Goal: Information Seeking & Learning: Understand process/instructions

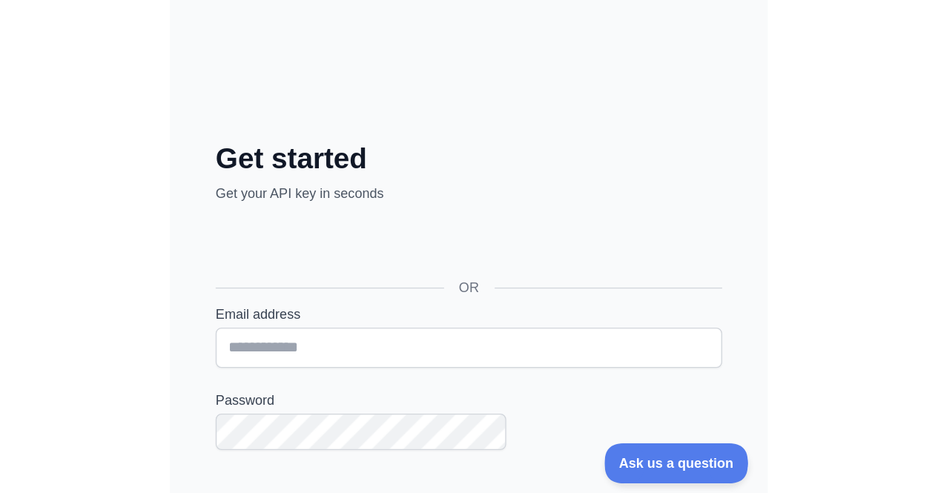
scroll to position [74, 0]
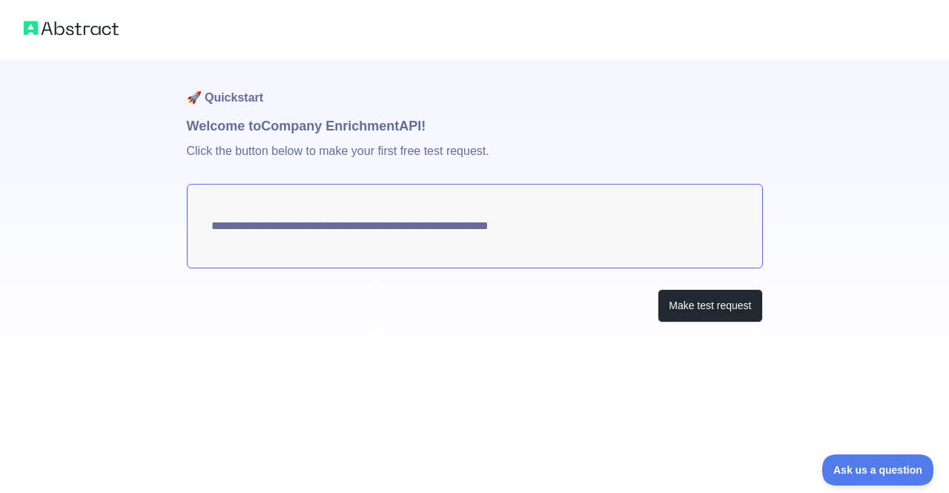
click at [345, 240] on textarea "**********" at bounding box center [475, 226] width 576 height 85
click at [463, 312] on button "Make test request" at bounding box center [709, 305] width 105 height 33
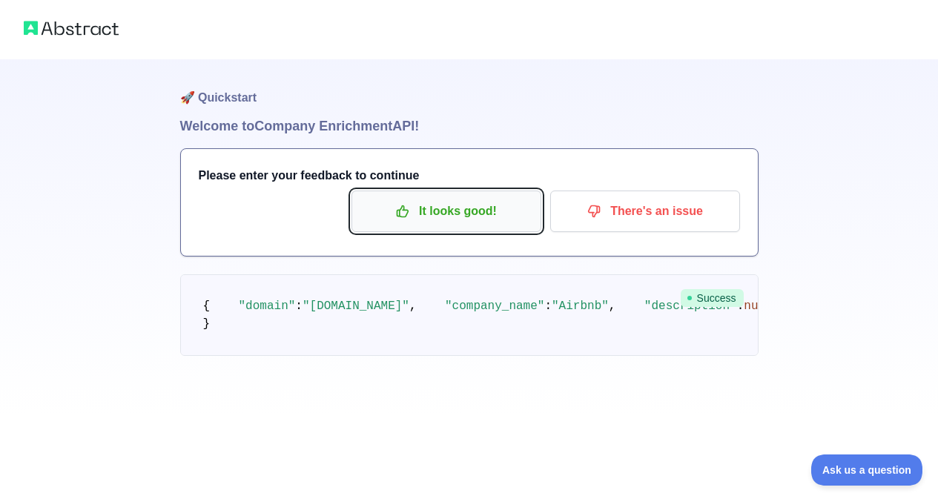
click at [463, 205] on p "It looks good!" at bounding box center [446, 211] width 168 height 25
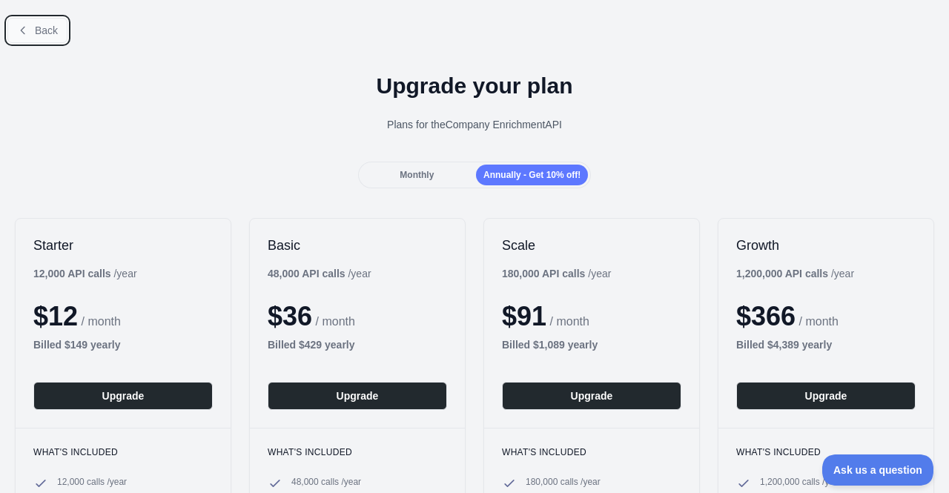
click at [22, 25] on icon at bounding box center [23, 30] width 12 height 12
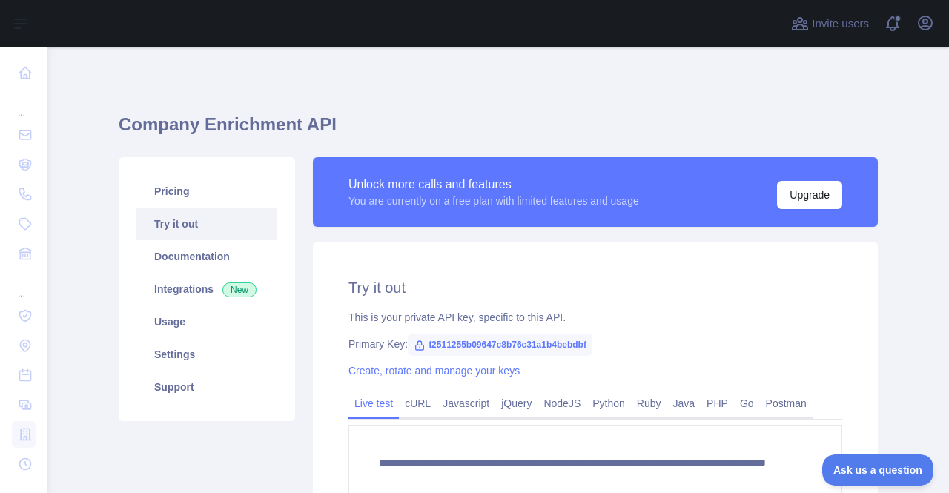
scroll to position [211, 0]
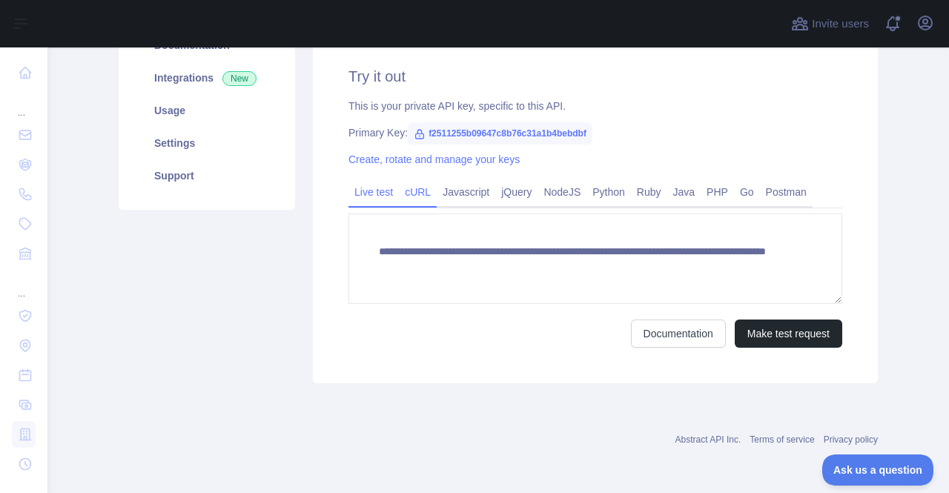
click at [408, 197] on link "cURL" at bounding box center [418, 192] width 38 height 24
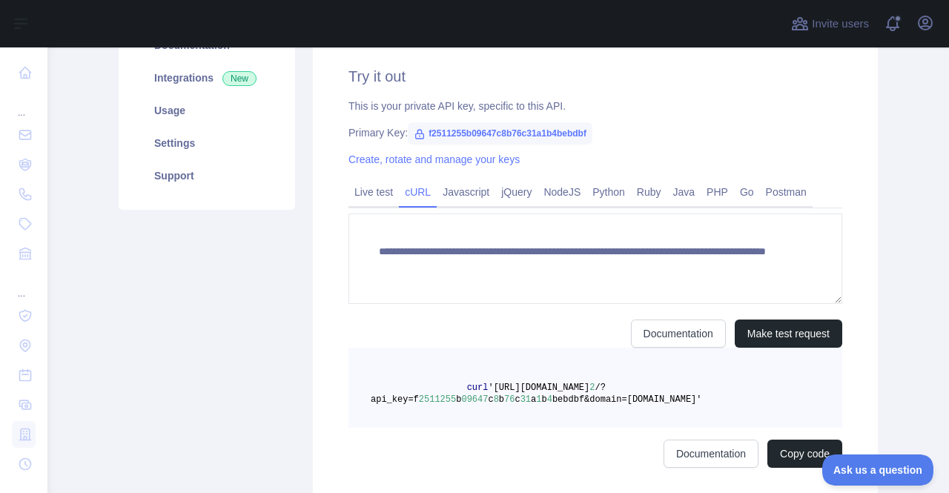
scroll to position [197, 0]
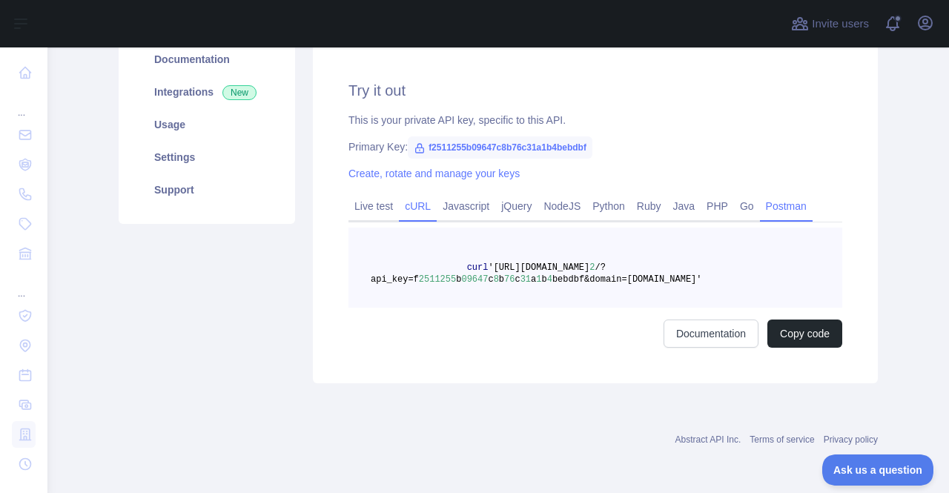
click at [463, 211] on link "Postman" at bounding box center [786, 206] width 53 height 24
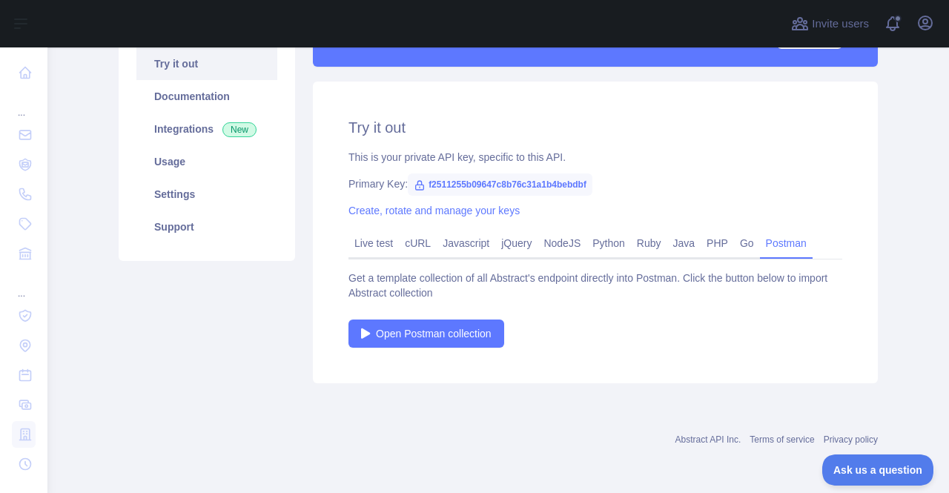
scroll to position [160, 0]
click at [463, 246] on link "NodeJS" at bounding box center [561, 243] width 49 height 24
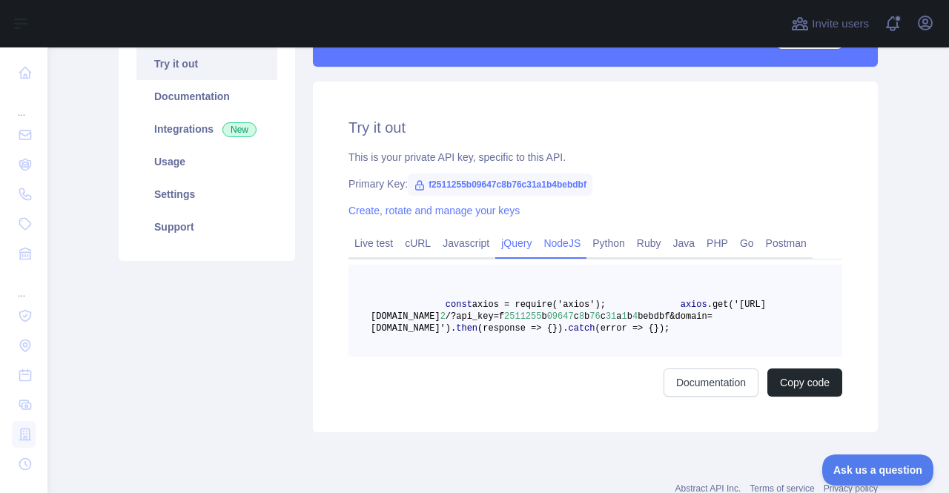
click at [463, 243] on link "jQuery" at bounding box center [516, 243] width 42 height 24
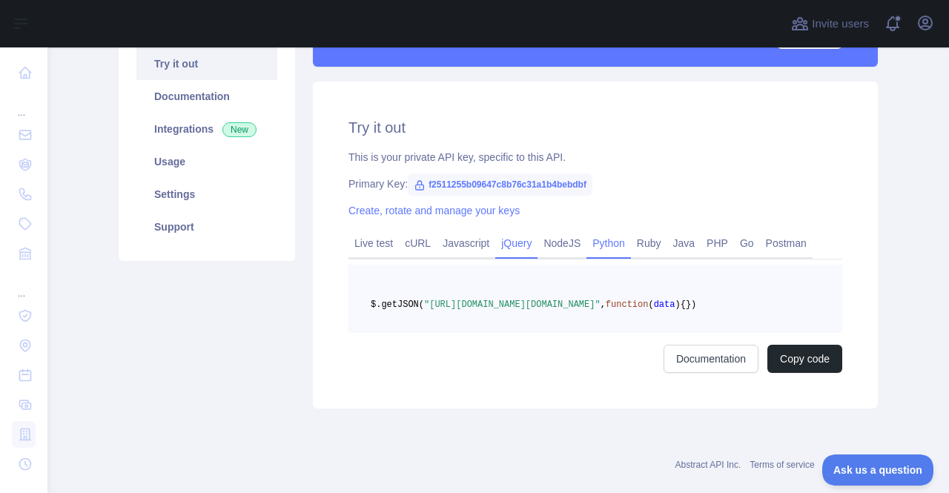
click at [463, 243] on link "Python" at bounding box center [608, 243] width 44 height 24
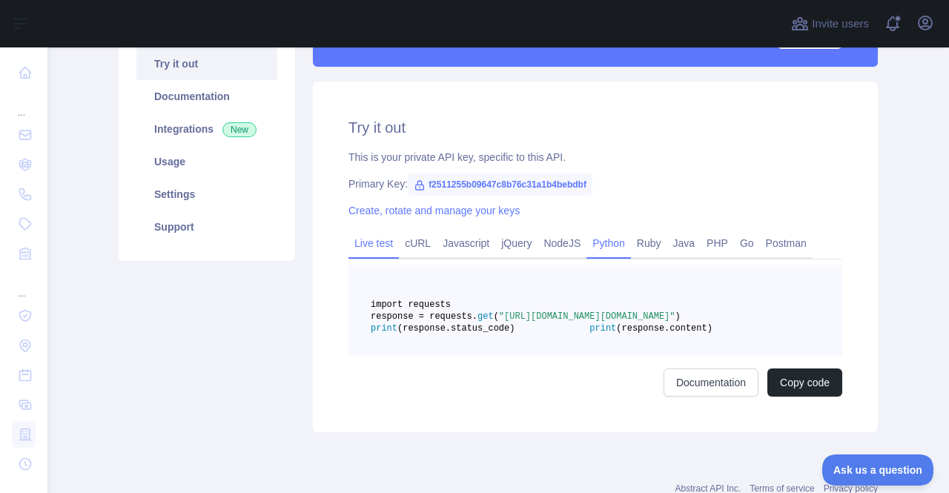
click at [369, 245] on link "Live test" at bounding box center [373, 243] width 50 height 24
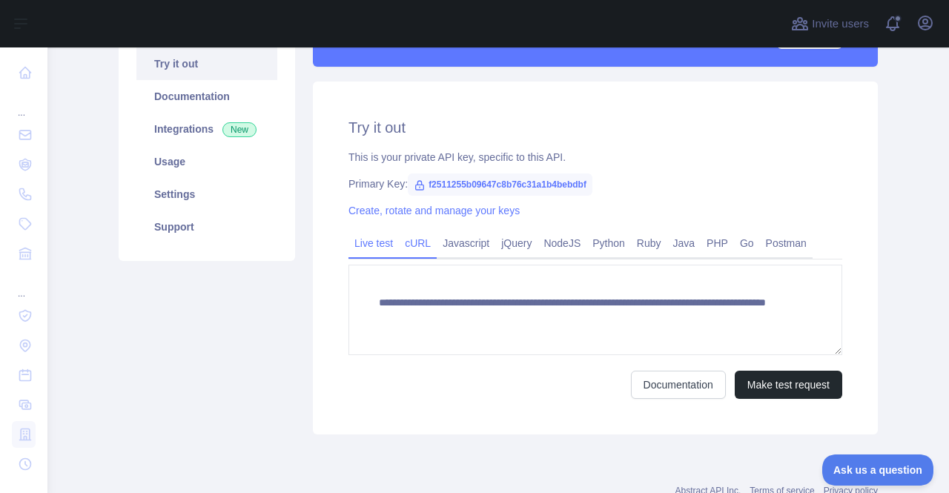
click at [410, 244] on link "cURL" at bounding box center [418, 243] width 38 height 24
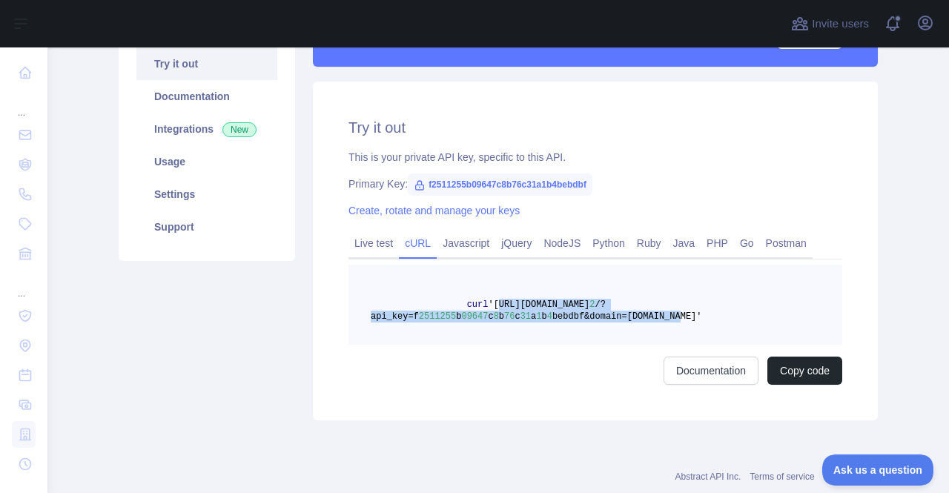
drag, startPoint x: 483, startPoint y: 304, endPoint x: 649, endPoint y: 315, distance: 166.4
click at [463, 315] on span "curl 'https://companyenrichment.abstractapi.com/v 2 /?api_key=f 2511255 b 09647…" at bounding box center [536, 310] width 331 height 22
copy span "https://companyenrichment.abstractapi.com/v 2 /?api_key=f 2511255 b 09647 c 8 b…"
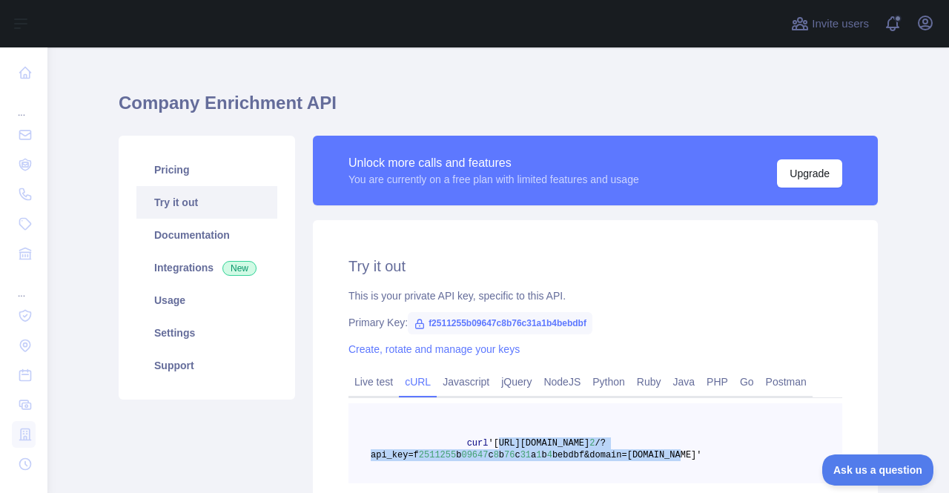
scroll to position [12, 0]
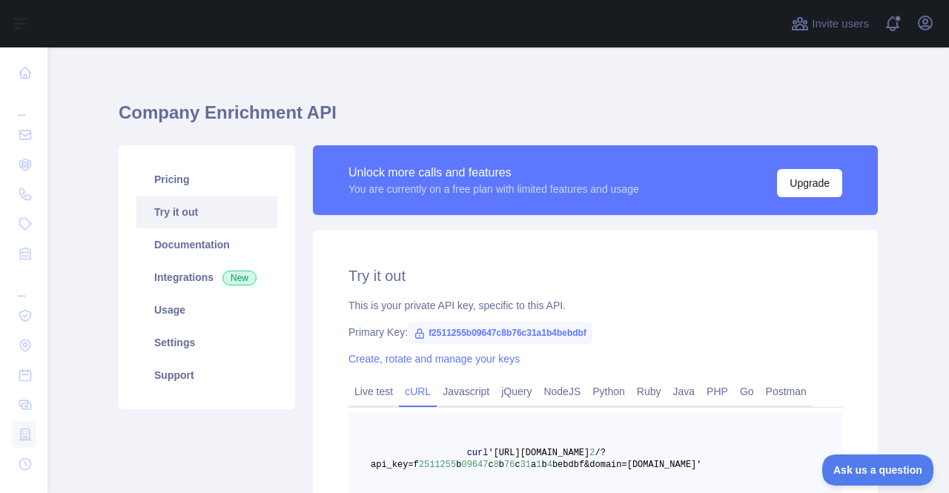
click at [378, 182] on div "You are currently on a free plan with limited features and usage" at bounding box center [493, 189] width 291 height 15
click at [463, 181] on button "Upgrade" at bounding box center [809, 183] width 65 height 28
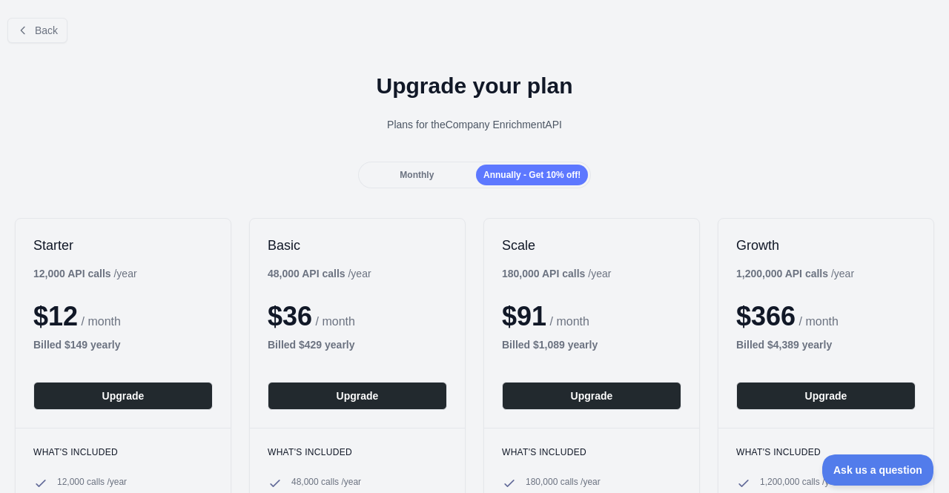
click at [30, 271] on div "Starter 12,000 API calls / year $ 12 / month Billed $ 149 yearly Upgrade" at bounding box center [123, 323] width 215 height 209
click at [21, 39] on button "Back" at bounding box center [37, 30] width 60 height 25
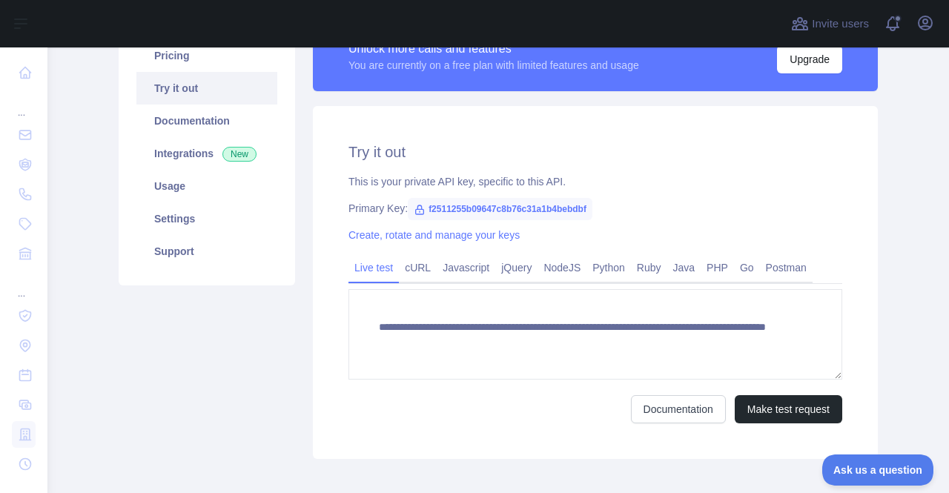
scroll to position [63, 0]
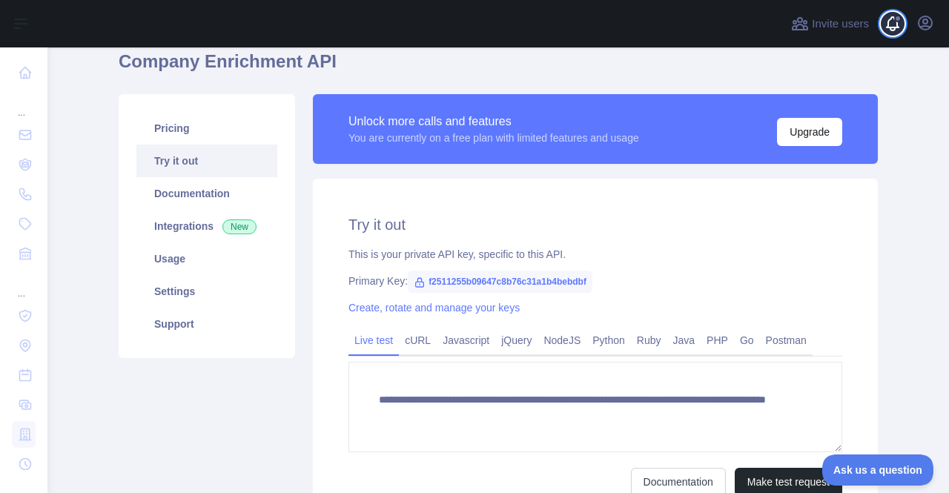
click at [463, 23] on span at bounding box center [899, 23] width 30 height 47
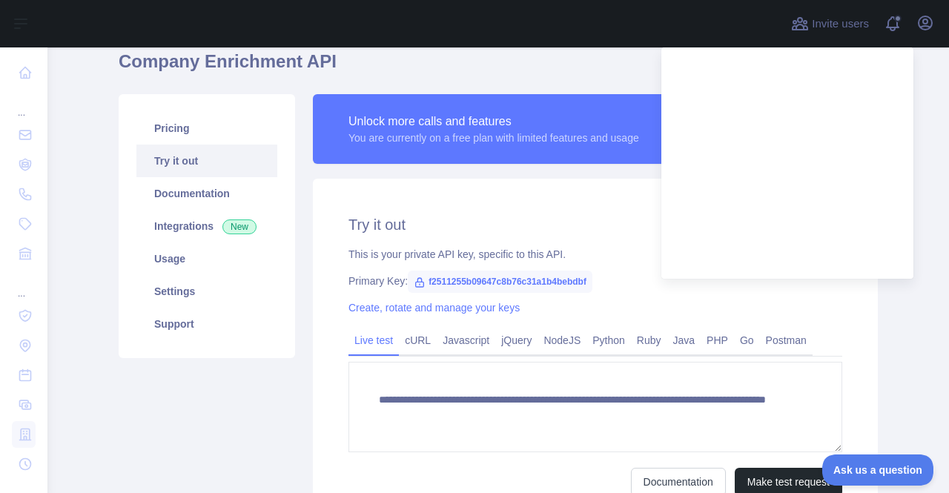
click at [463, 87] on div "**********" at bounding box center [498, 312] width 777 height 455
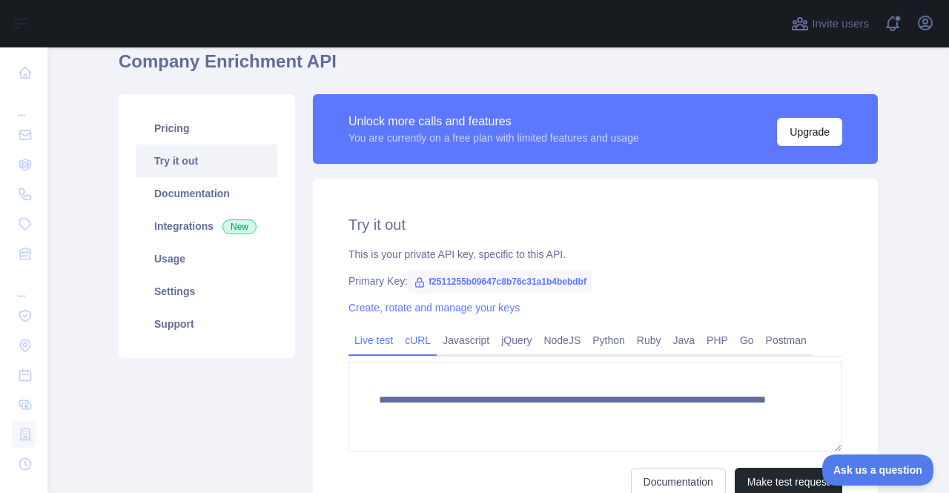
click at [411, 344] on link "cURL" at bounding box center [418, 340] width 38 height 24
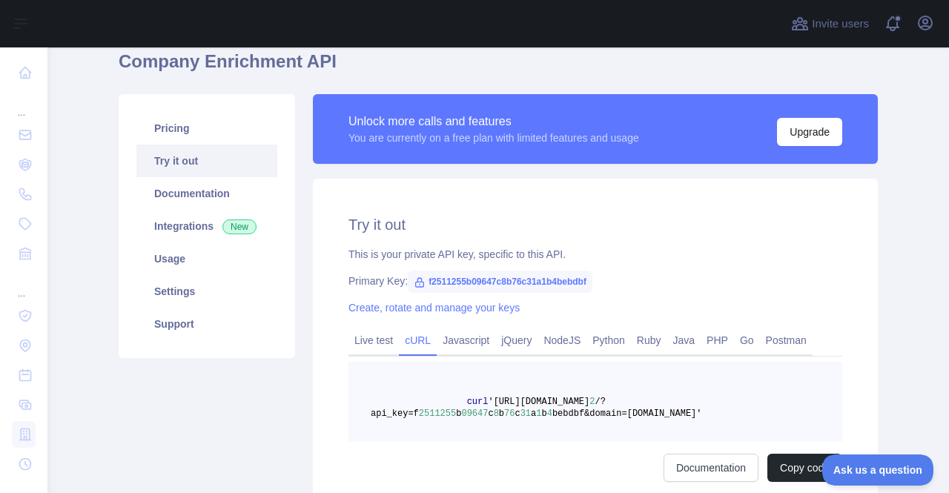
click at [463, 382] on span "curl" at bounding box center [477, 402] width 21 height 10
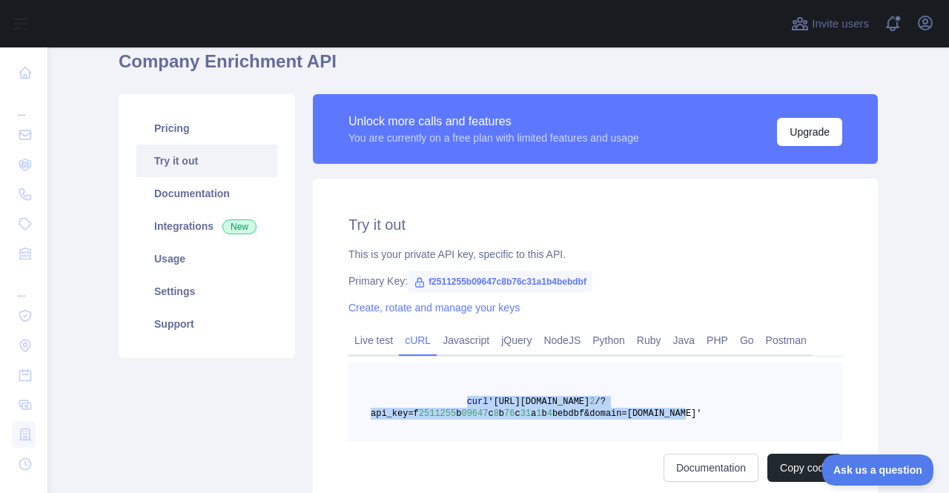
drag, startPoint x: 454, startPoint y: 405, endPoint x: 687, endPoint y: 428, distance: 233.9
click at [463, 382] on pre "curl 'https://companyenrichment.abstractapi.com/v 2 /?api_key=f 2511255 b 09647…" at bounding box center [595, 402] width 494 height 80
copy span "curl 'https://companyenrichment.abstractapi.com/v 2 /?api_key=f 2511255 b 09647…"
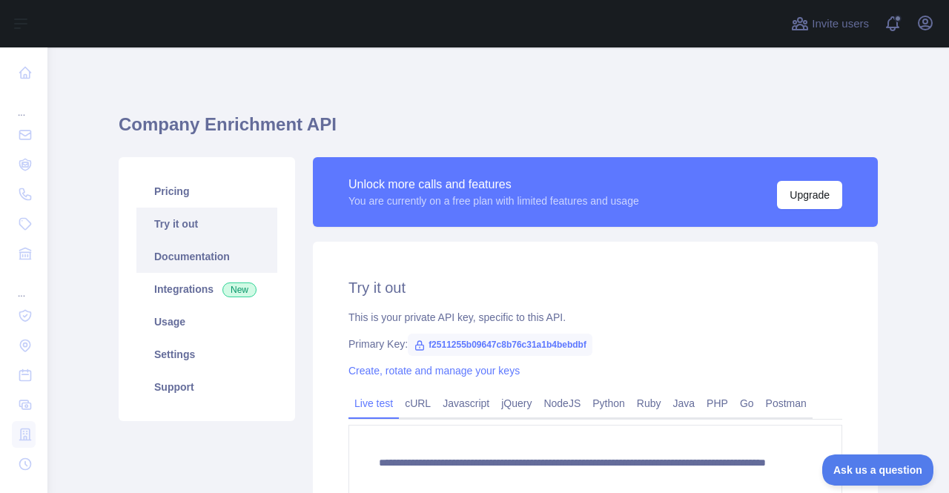
click at [196, 268] on link "Documentation" at bounding box center [206, 256] width 141 height 33
click at [887, 22] on span at bounding box center [899, 23] width 30 height 47
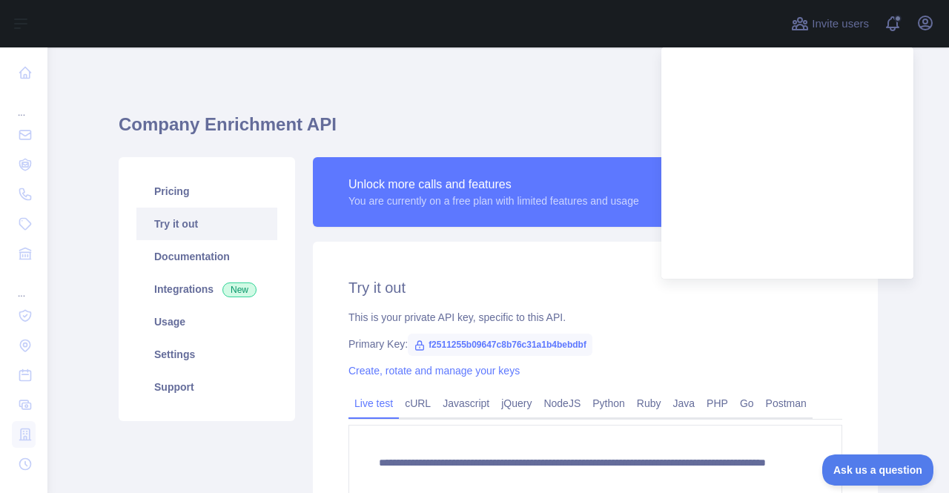
click at [506, 116] on h1 "Company Enrichment API" at bounding box center [498, 131] width 759 height 36
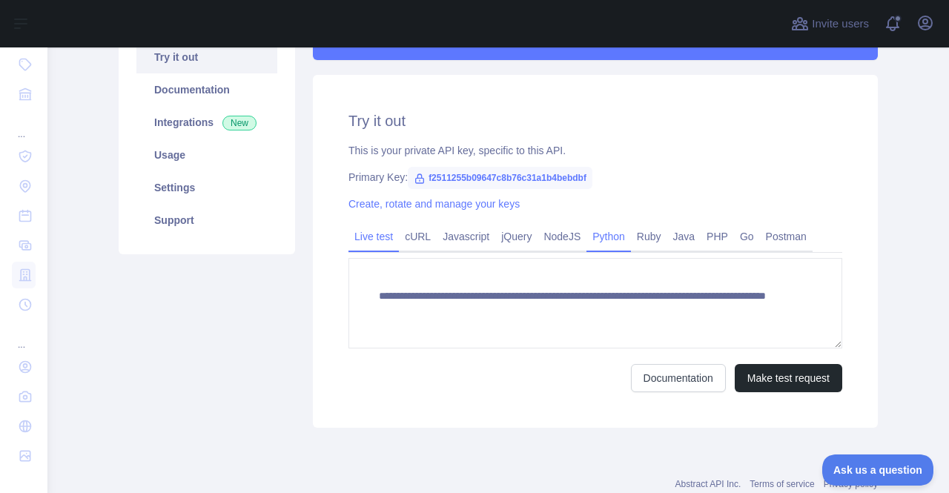
scroll to position [211, 0]
